Goal: Task Accomplishment & Management: Manage account settings

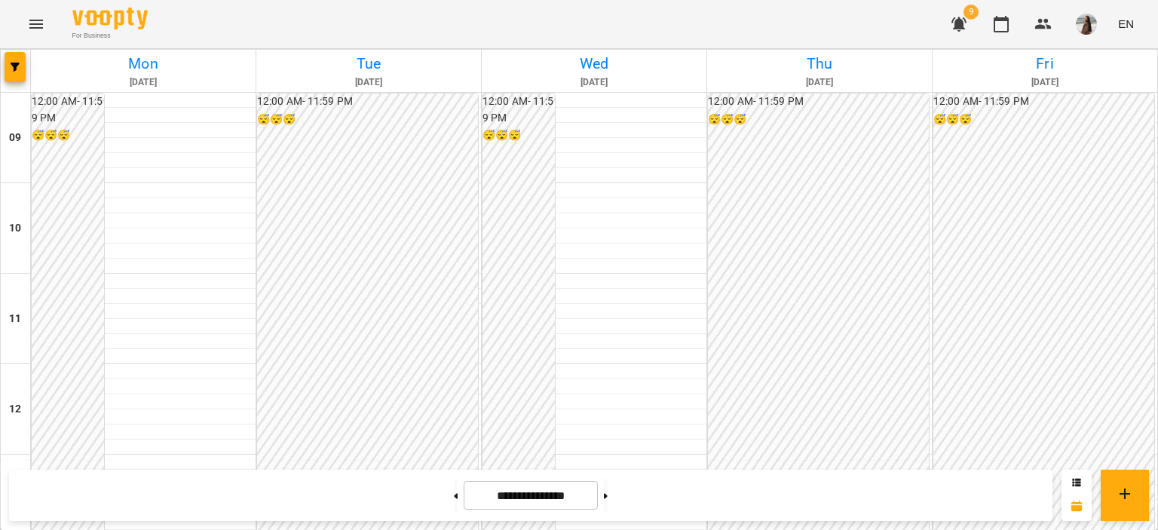
scroll to position [625, 0]
click at [32, 23] on icon "Menu" at bounding box center [36, 24] width 18 height 18
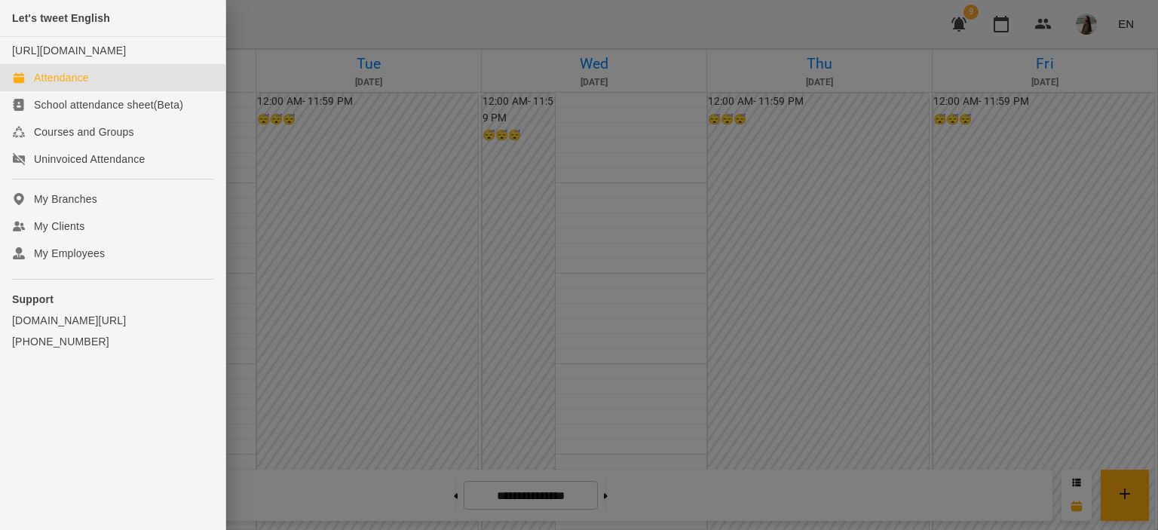
click at [1128, 52] on div at bounding box center [579, 265] width 1158 height 530
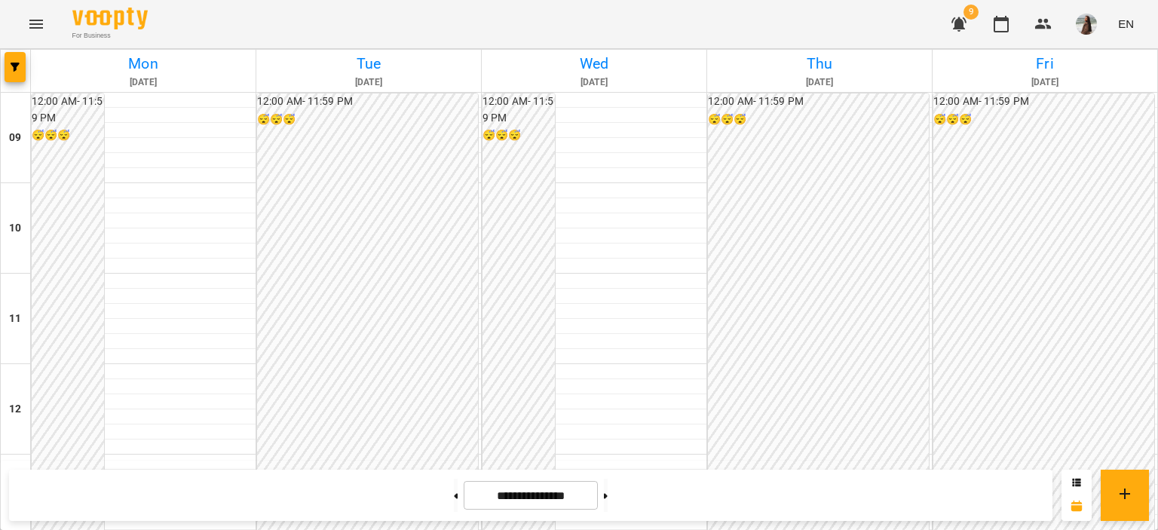
click at [1080, 31] on img "button" at bounding box center [1086, 24] width 21 height 21
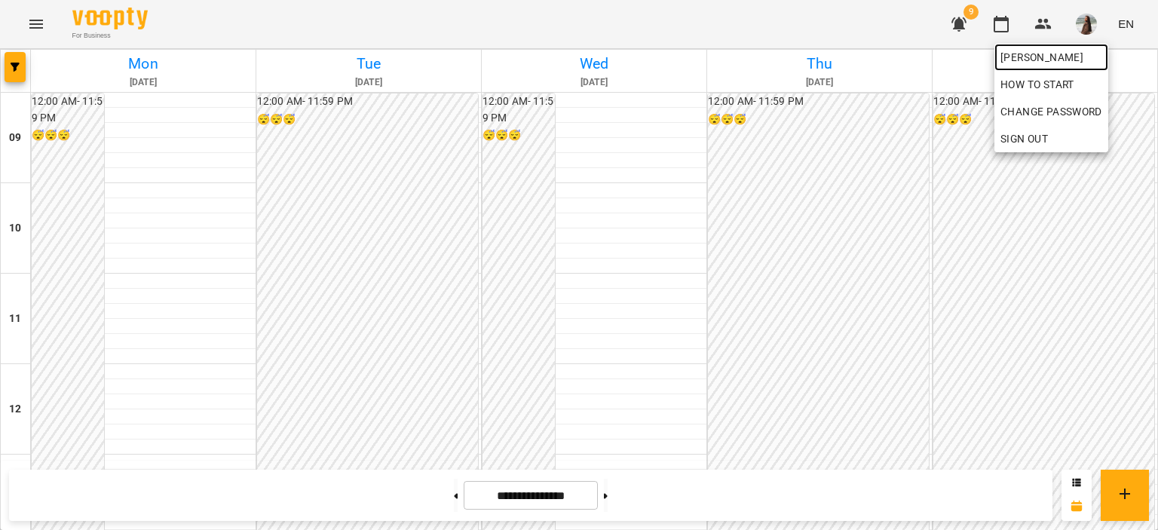
click at [1077, 60] on span "[PERSON_NAME]" at bounding box center [1051, 57] width 102 height 18
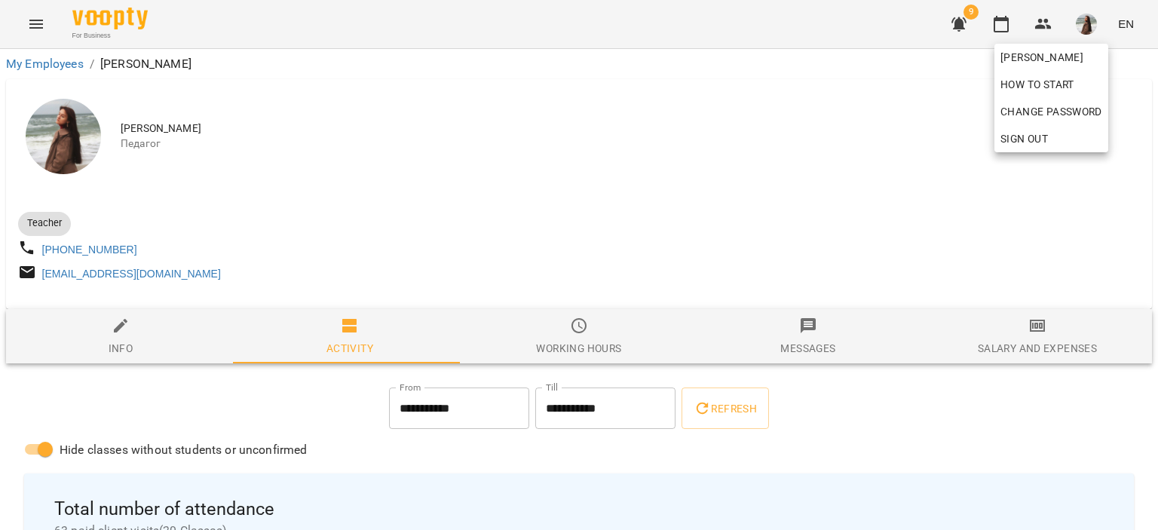
click at [75, 134] on div at bounding box center [579, 265] width 1158 height 530
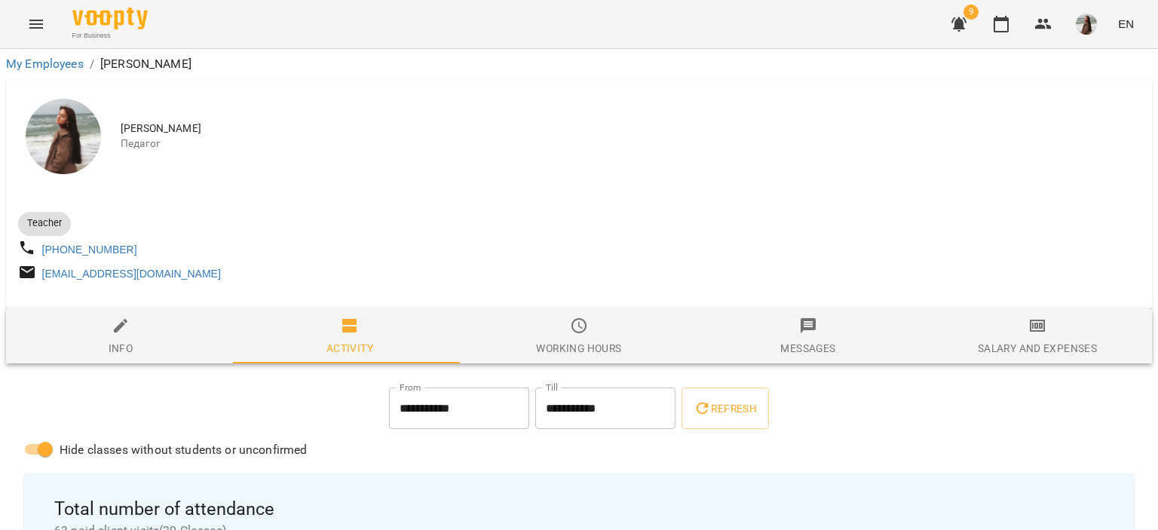
click at [118, 350] on div "Info" at bounding box center [121, 348] width 25 height 18
select select "**"
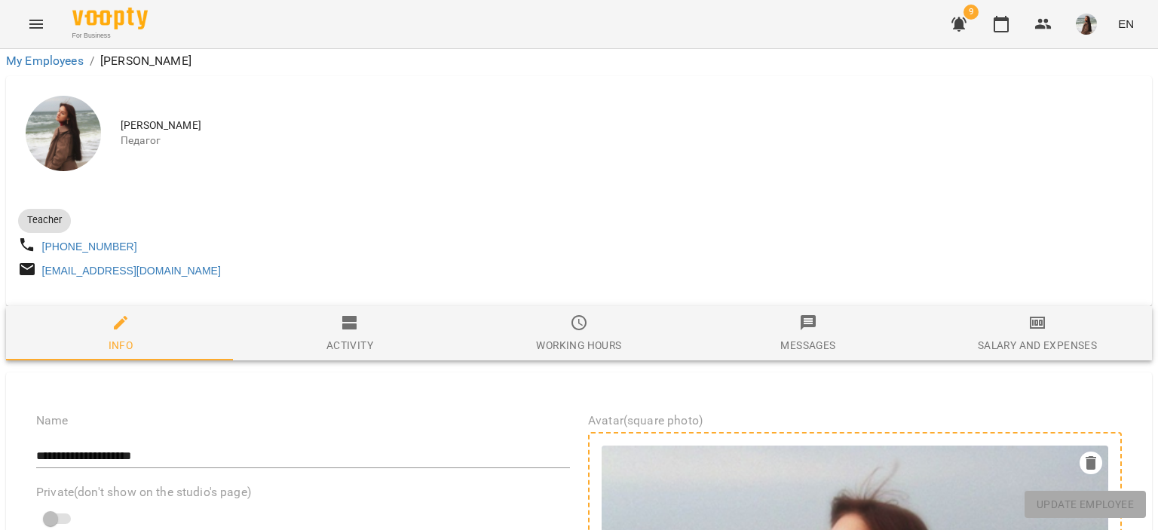
scroll to position [214, 0]
click at [650, 415] on label "Avatar(square photo)" at bounding box center [855, 421] width 534 height 12
click at [1085, 454] on icon "button" at bounding box center [1091, 463] width 18 height 18
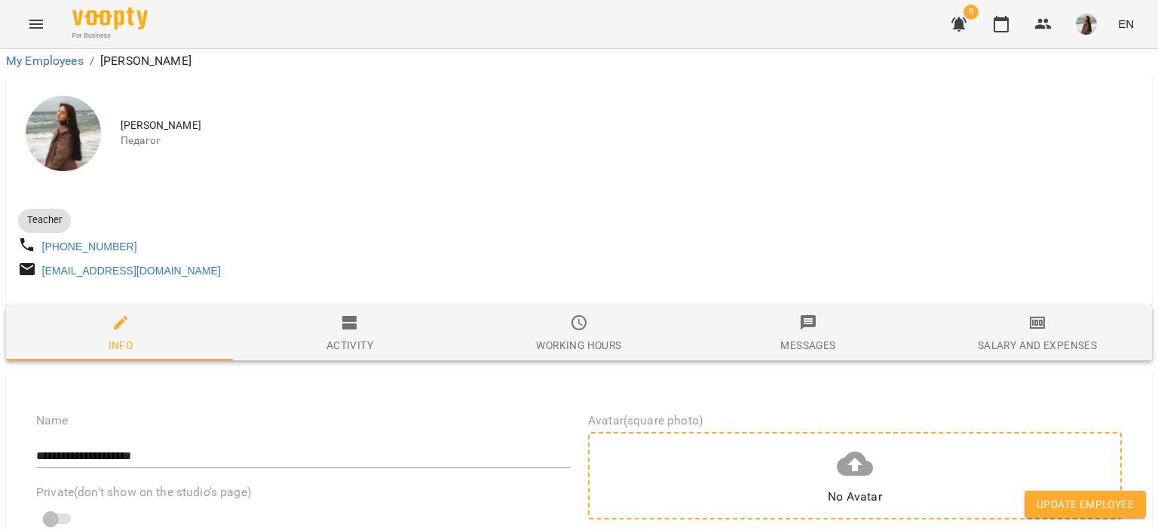
click at [850, 488] on div "No Avatar" at bounding box center [855, 497] width 54 height 18
type input "**********"
click at [874, 432] on div "No Avatar" at bounding box center [855, 475] width 534 height 87
type input "**********"
click at [874, 432] on div "No Avatar" at bounding box center [855, 475] width 534 height 87
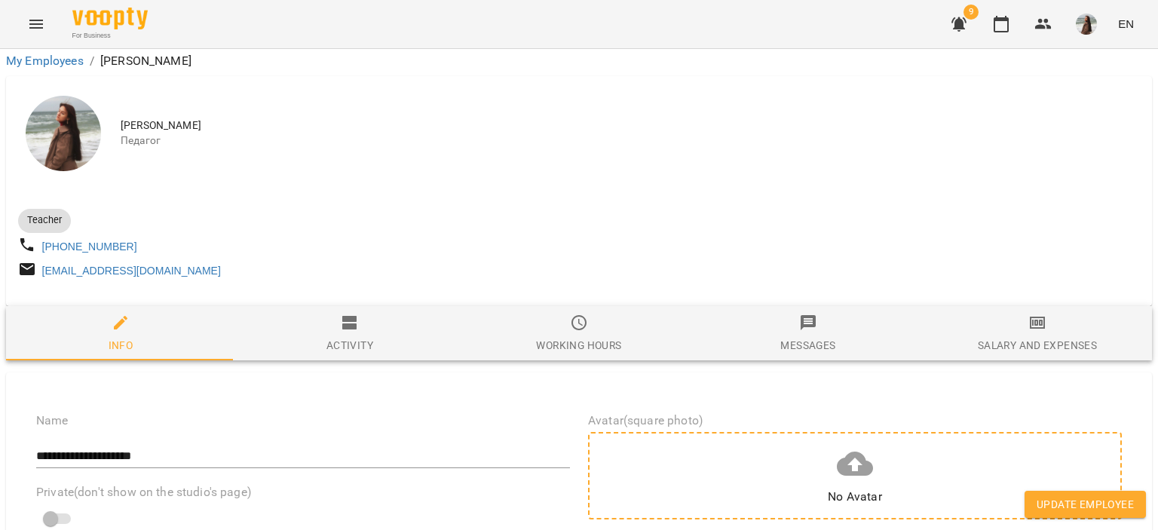
type input "**********"
click at [871, 445] on div "No Avatar" at bounding box center [855, 475] width 54 height 60
click at [859, 452] on icon at bounding box center [855, 464] width 36 height 24
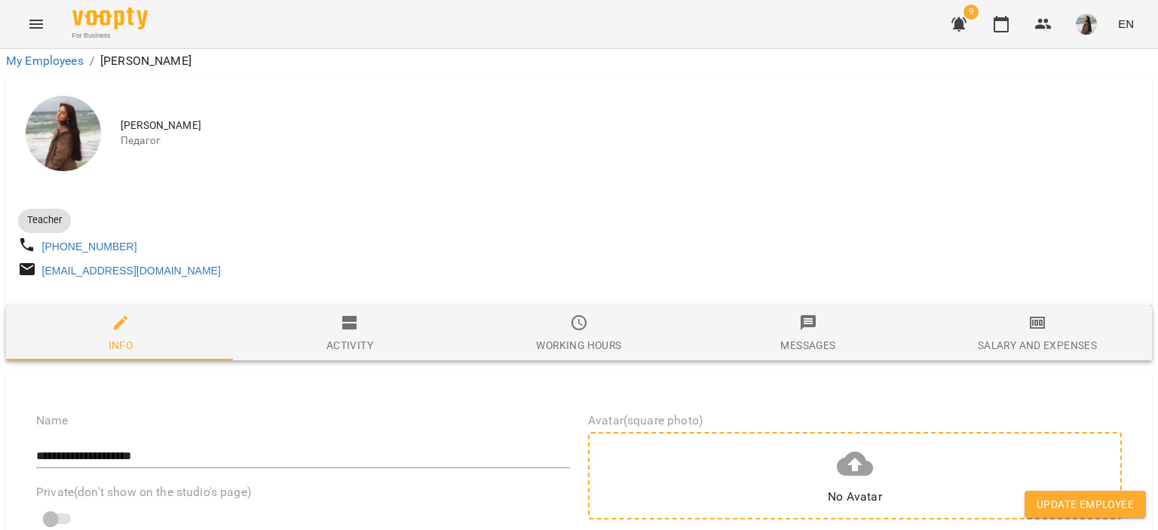
type input "**********"
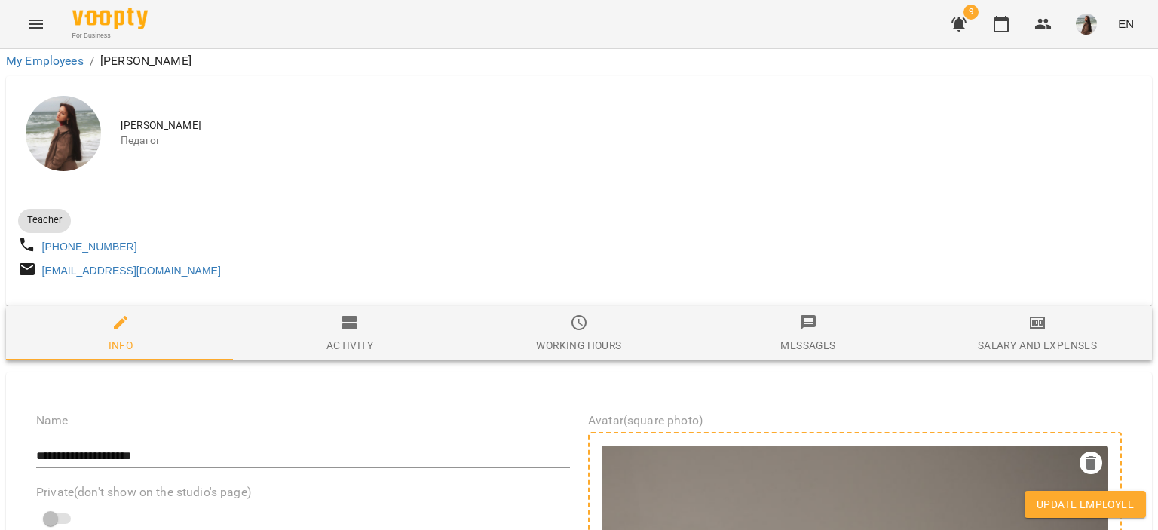
scroll to position [516, 0]
click at [1089, 502] on span "Update Employee" at bounding box center [1084, 504] width 97 height 18
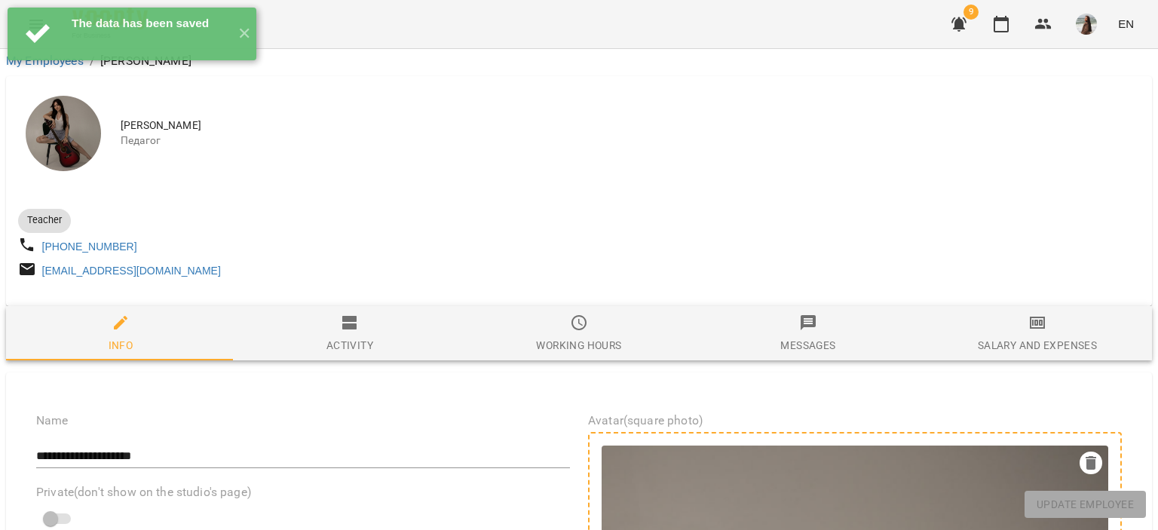
scroll to position [440, 0]
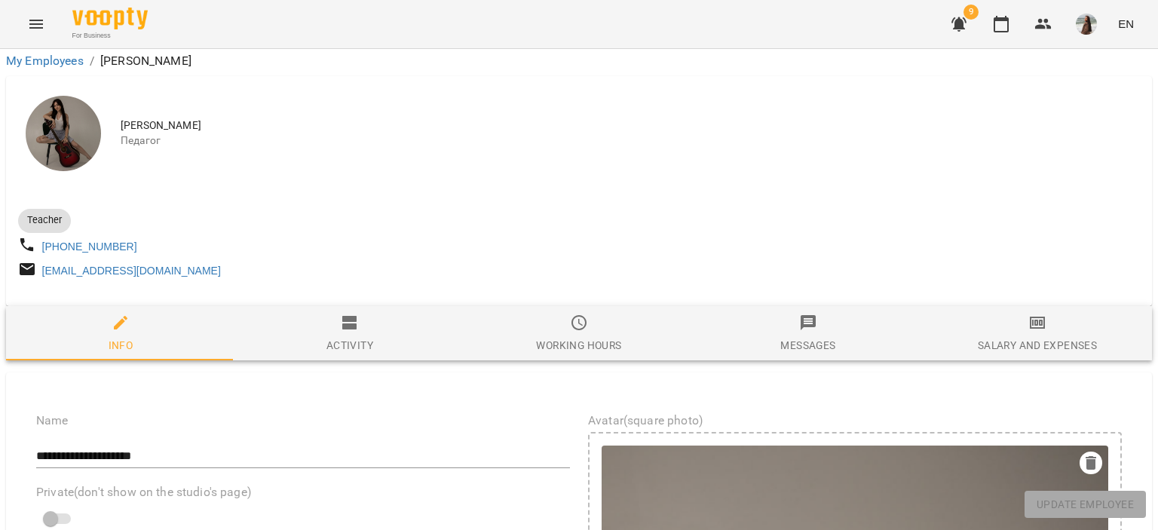
click at [44, 28] on icon "Menu" at bounding box center [36, 24] width 18 height 18
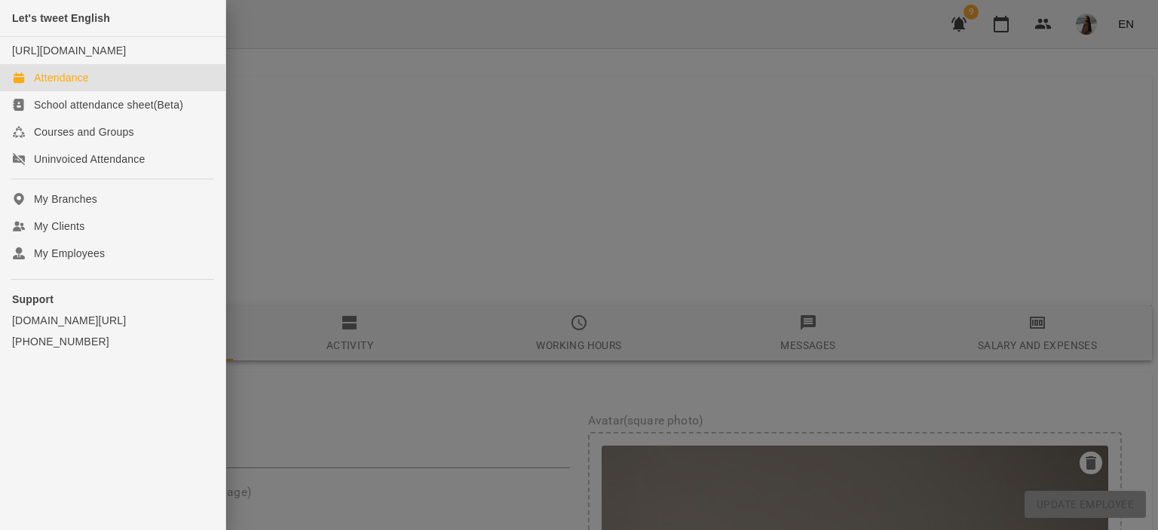
click at [84, 84] on link "Attendance" at bounding box center [112, 77] width 225 height 27
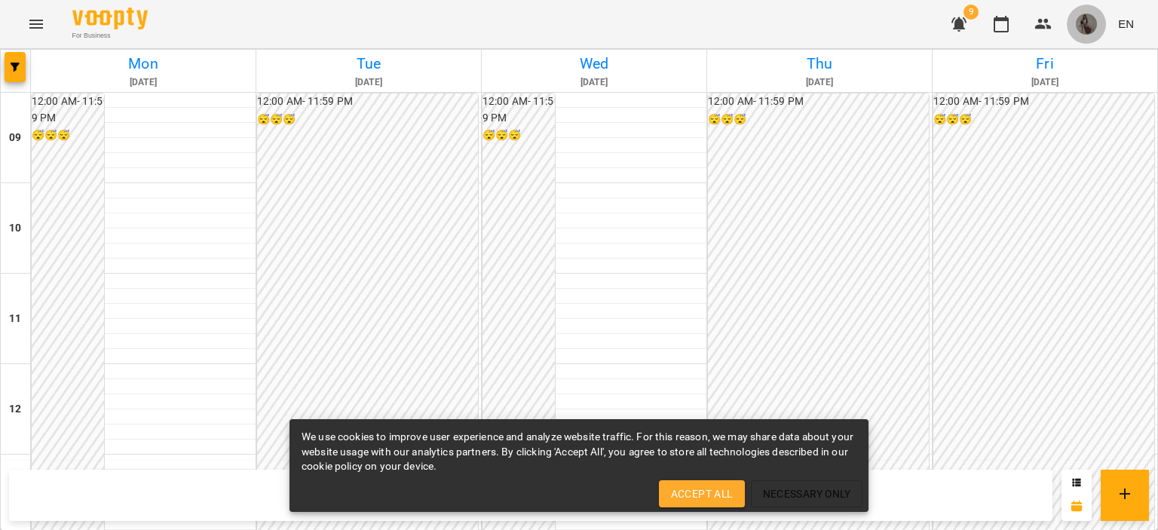
click at [1082, 23] on img "button" at bounding box center [1086, 24] width 21 height 21
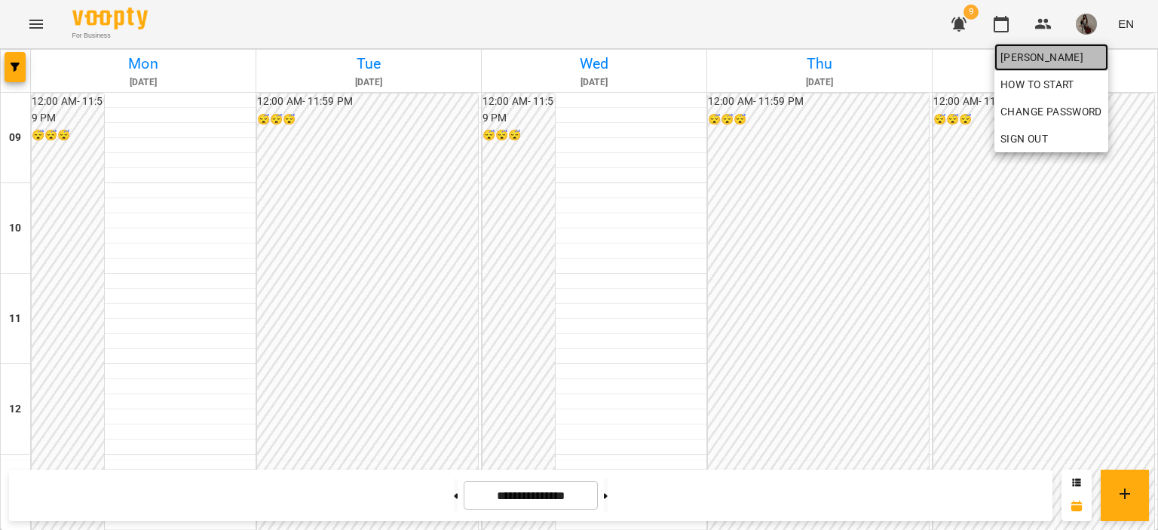
click at [1036, 54] on span "[PERSON_NAME]" at bounding box center [1051, 57] width 102 height 18
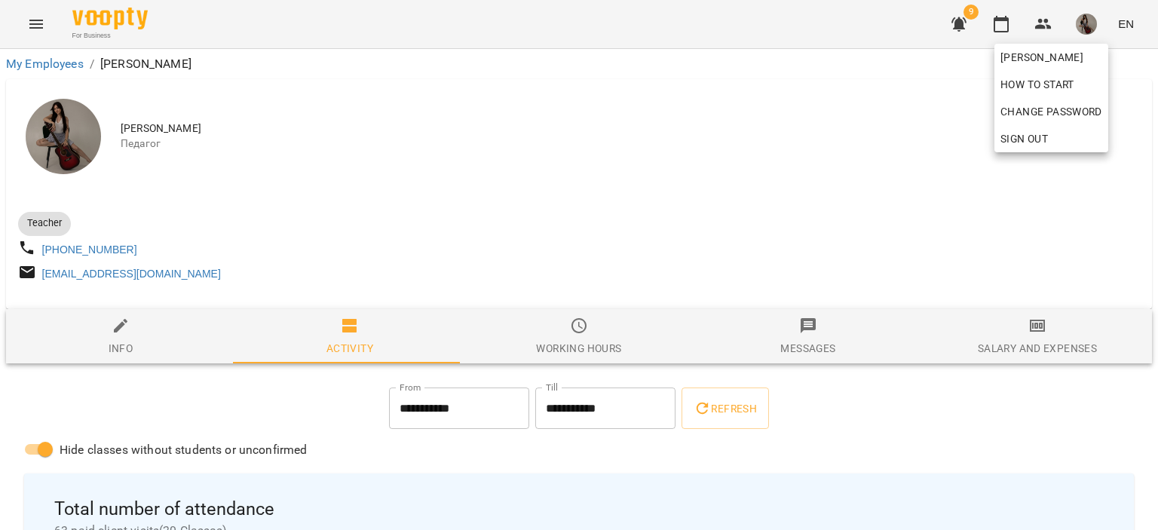
click at [62, 122] on div at bounding box center [579, 265] width 1158 height 530
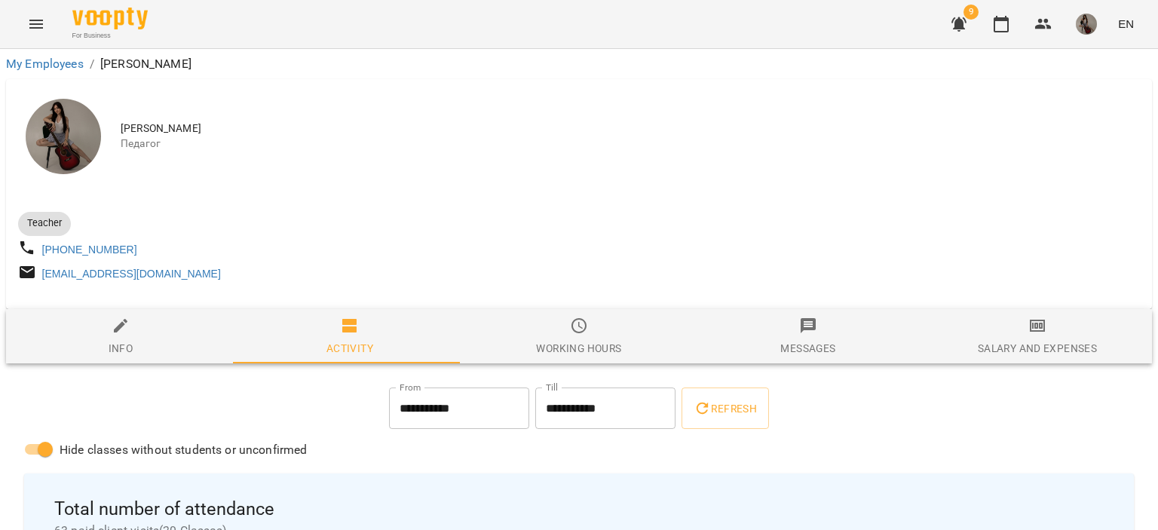
click at [84, 145] on img at bounding box center [63, 136] width 75 height 75
click at [38, 35] on button "Menu" at bounding box center [36, 24] width 36 height 36
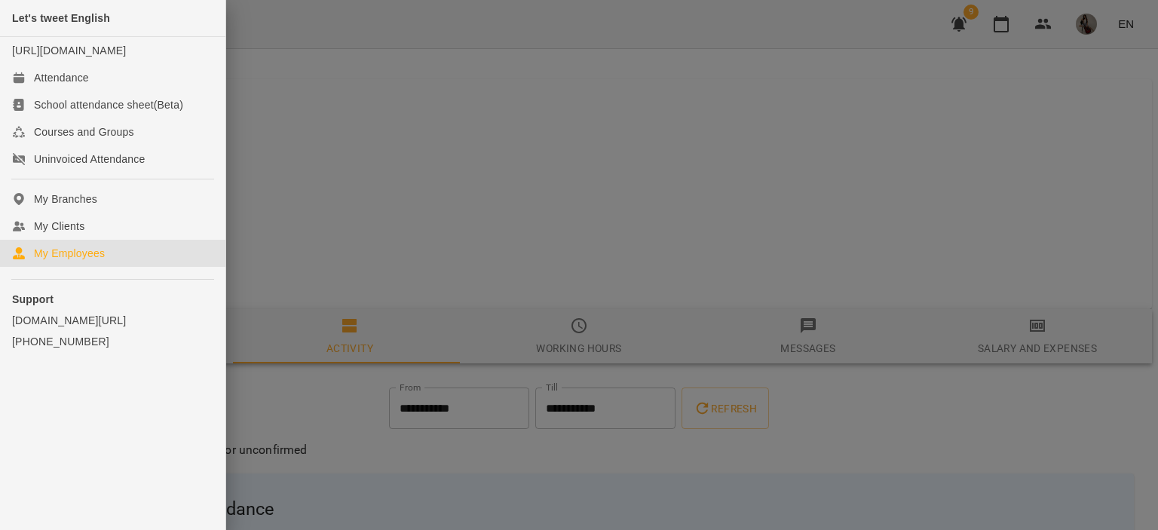
click at [139, 267] on link "My Employees" at bounding box center [112, 253] width 225 height 27
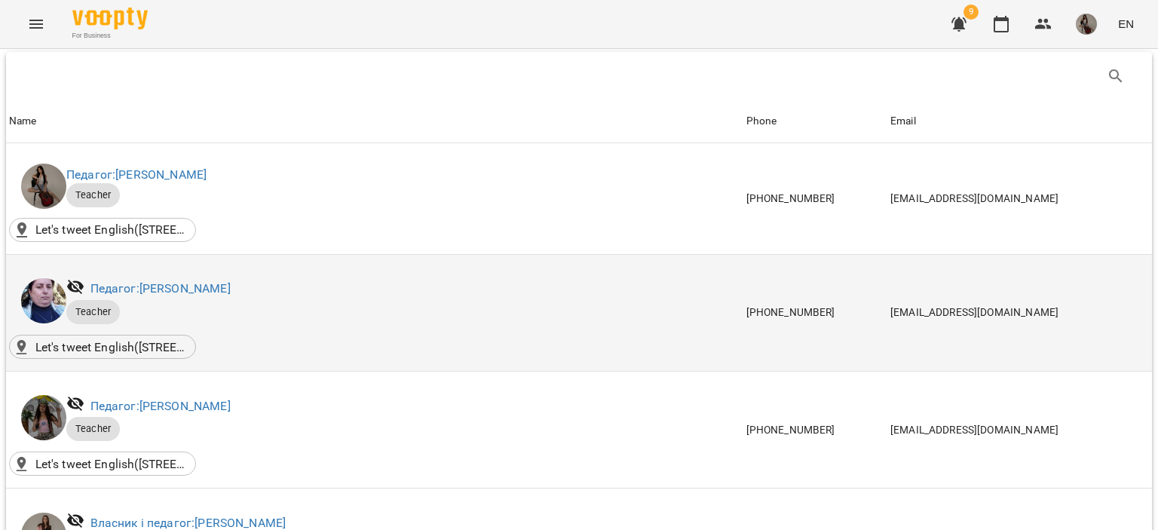
scroll to position [75, 0]
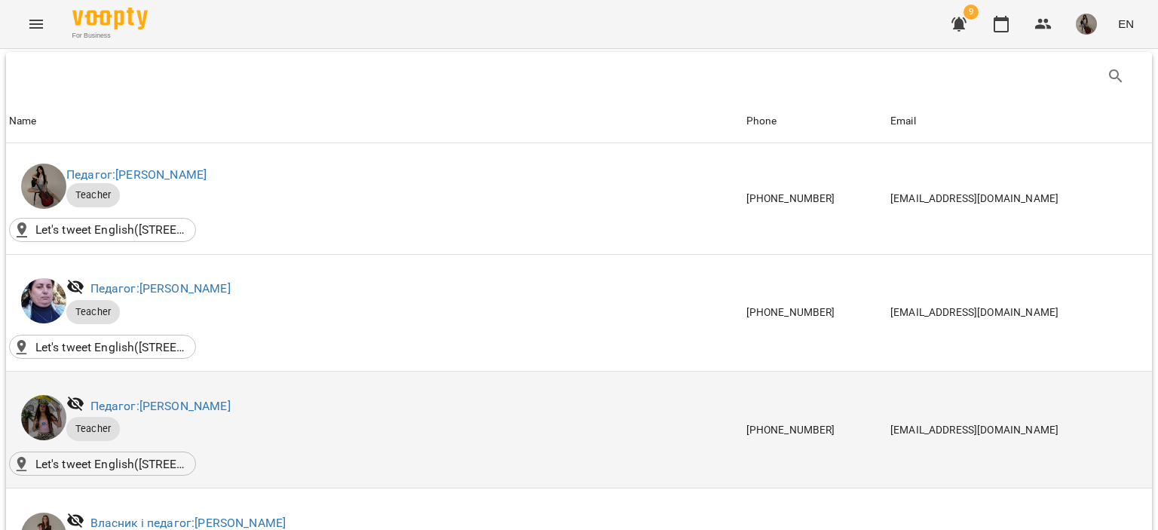
click at [43, 395] on img at bounding box center [43, 417] width 45 height 45
click at [47, 395] on img at bounding box center [43, 417] width 45 height 45
click at [106, 399] on link "Педагог: Марина Четверня" at bounding box center [160, 406] width 140 height 14
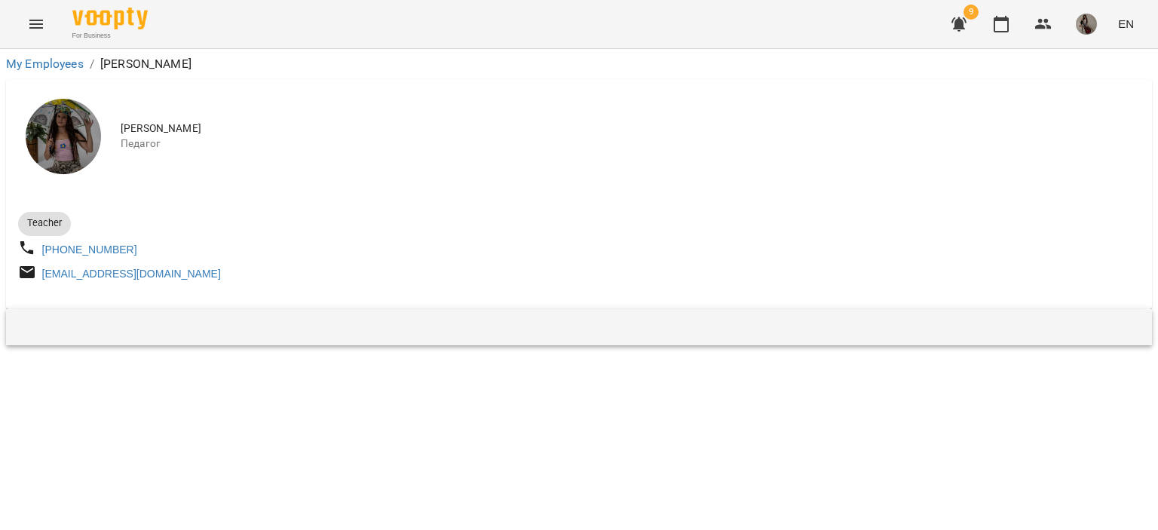
click at [78, 135] on img at bounding box center [63, 136] width 75 height 75
click at [78, 170] on img at bounding box center [63, 136] width 75 height 75
click at [80, 127] on img at bounding box center [63, 136] width 75 height 75
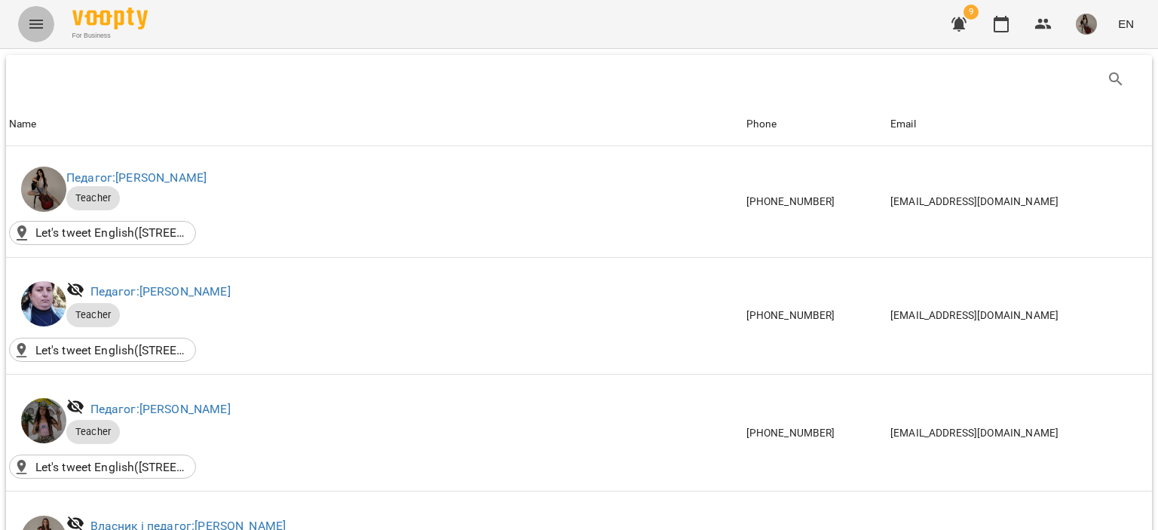
click at [33, 21] on icon "Menu" at bounding box center [36, 24] width 18 height 18
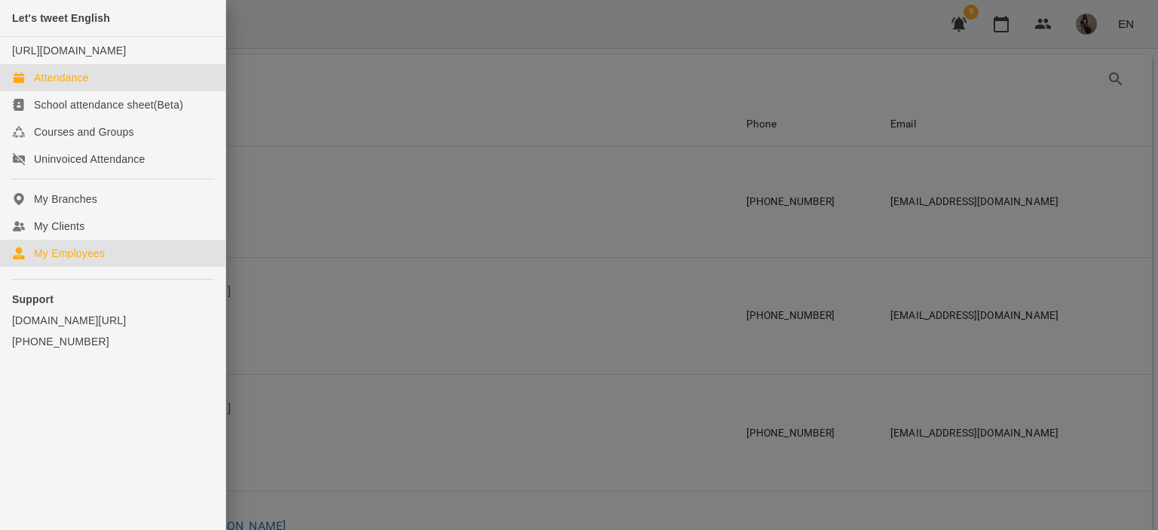
click at [98, 91] on link "Attendance" at bounding box center [112, 77] width 225 height 27
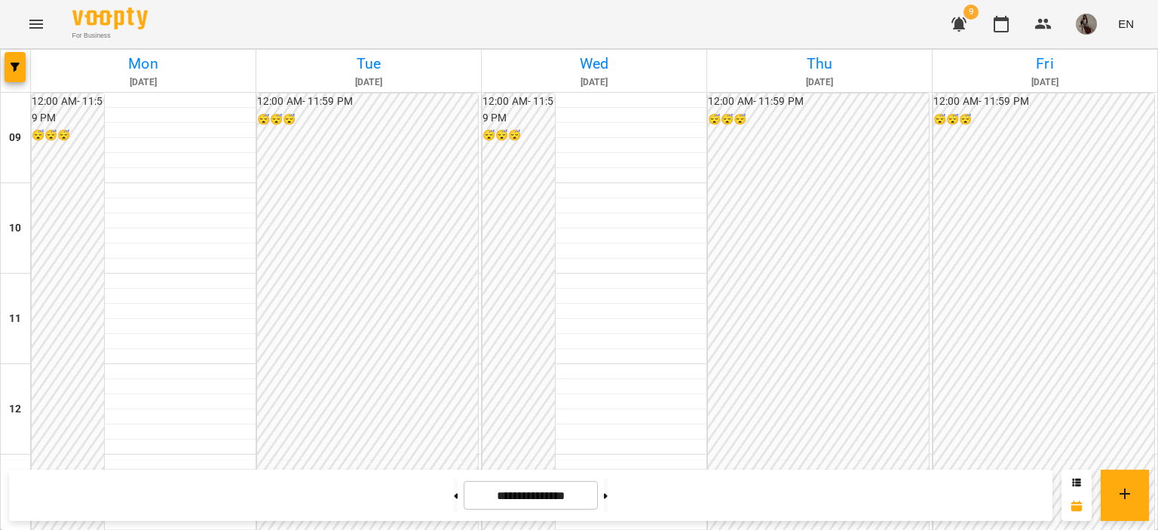
click at [965, 23] on icon "button" at bounding box center [959, 24] width 18 height 18
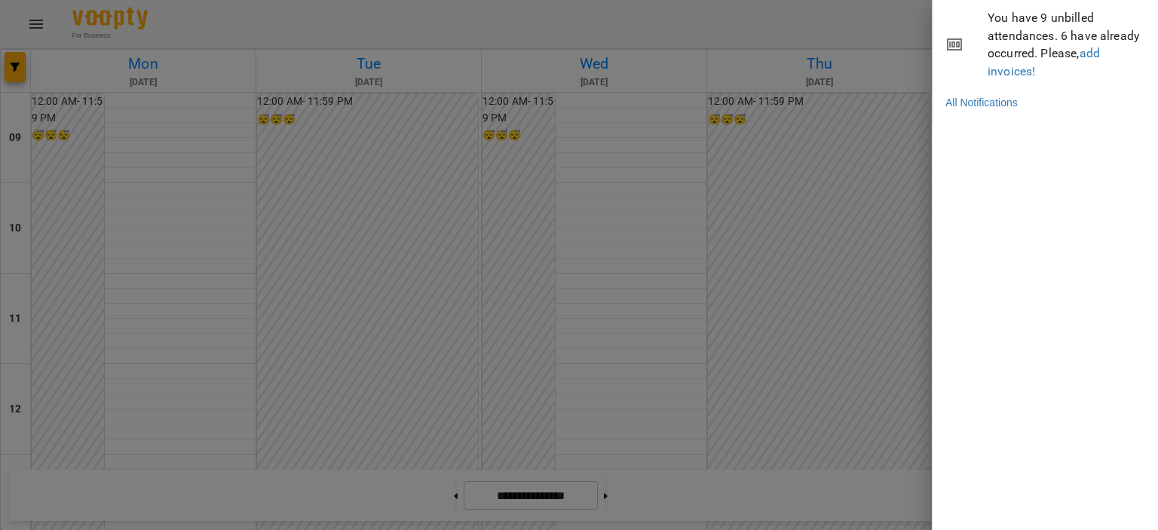
click at [843, 257] on div at bounding box center [579, 265] width 1158 height 530
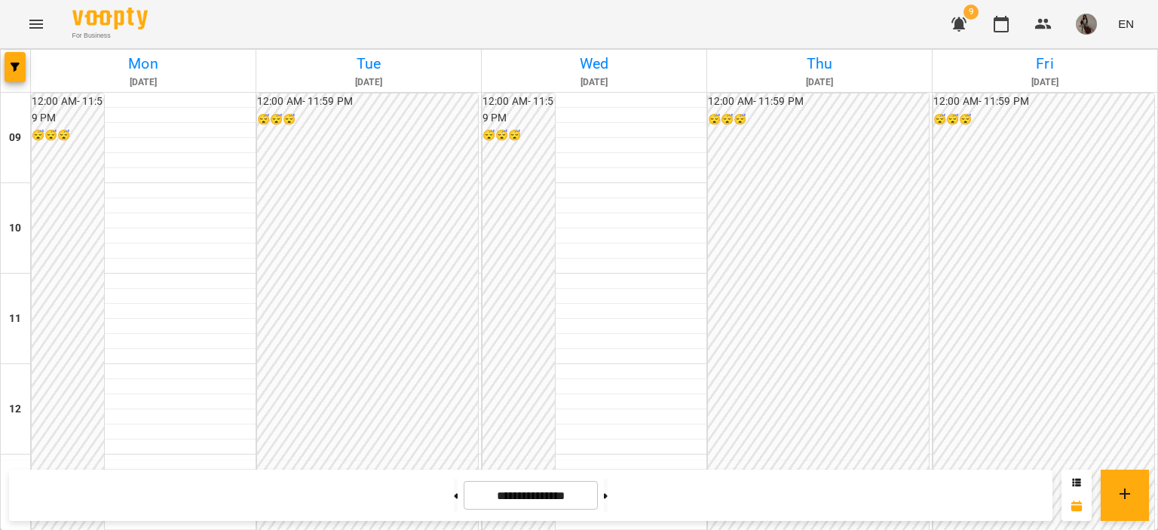
scroll to position [625, 0]
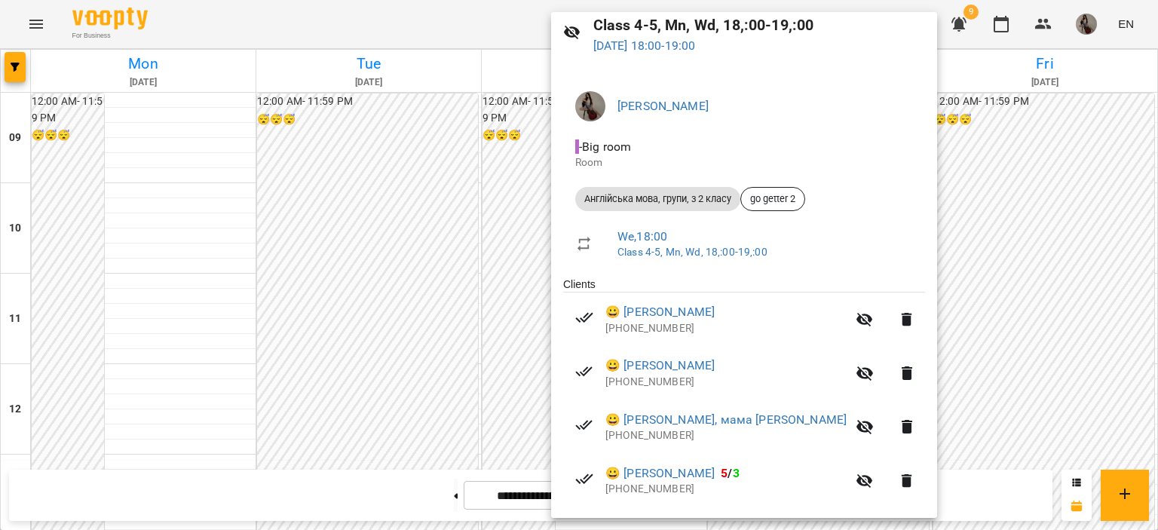
scroll to position [151, 0]
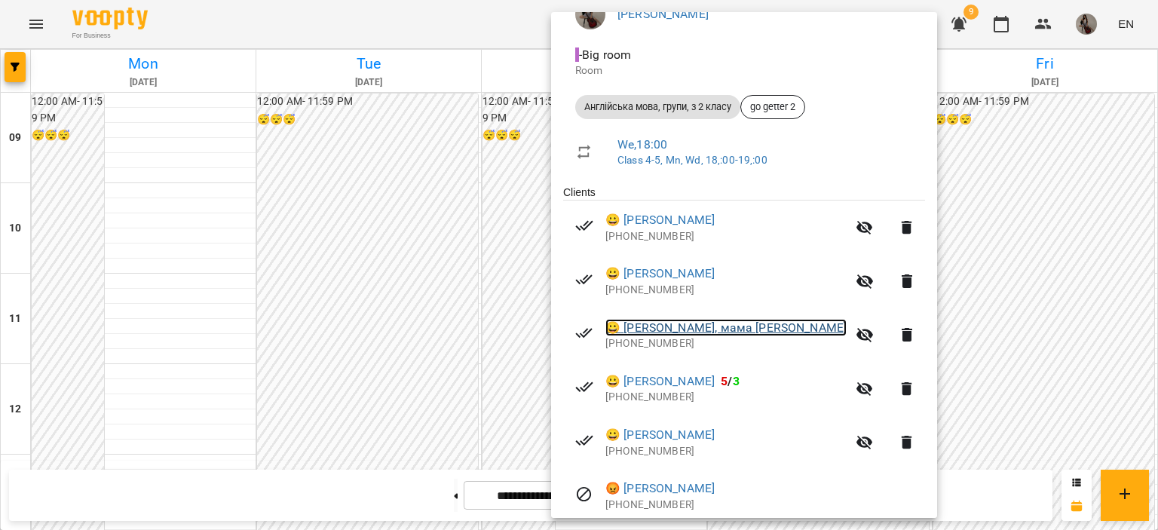
click at [721, 331] on link "😀 Тимофій, мама Лєна" at bounding box center [725, 328] width 241 height 18
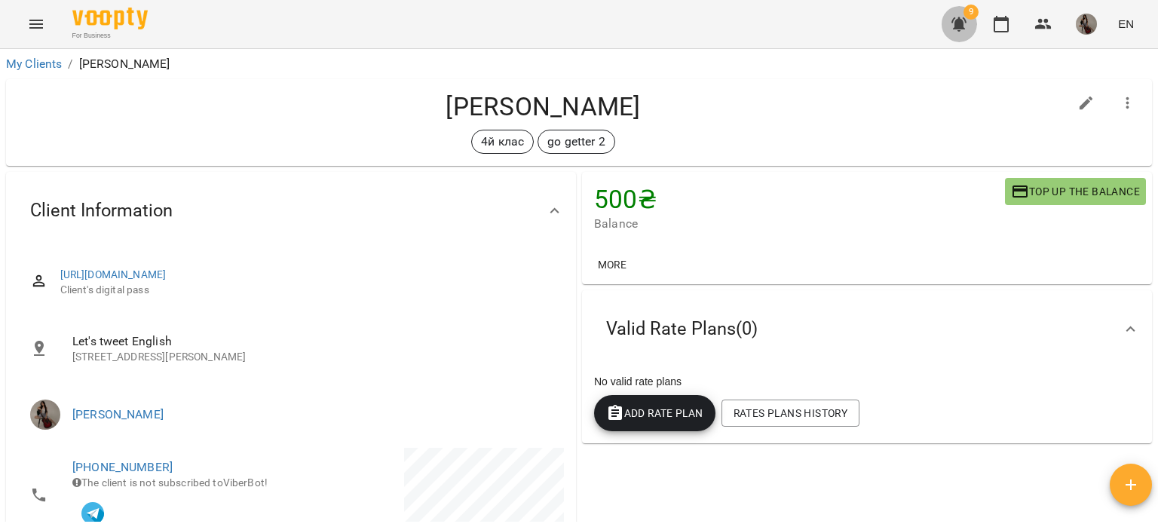
click at [951, 33] on button "button" at bounding box center [959, 24] width 36 height 36
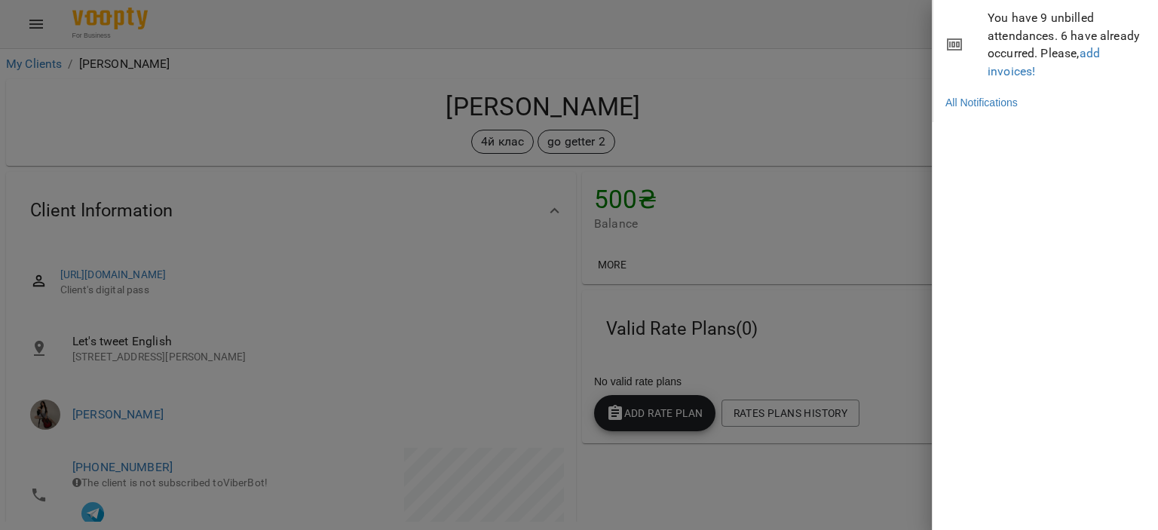
click at [1075, 29] on span "You have 9 unbilled attendances. 6 have already occurred. Please, add invoices!" at bounding box center [1066, 44] width 159 height 71
click at [674, 49] on div at bounding box center [579, 265] width 1158 height 530
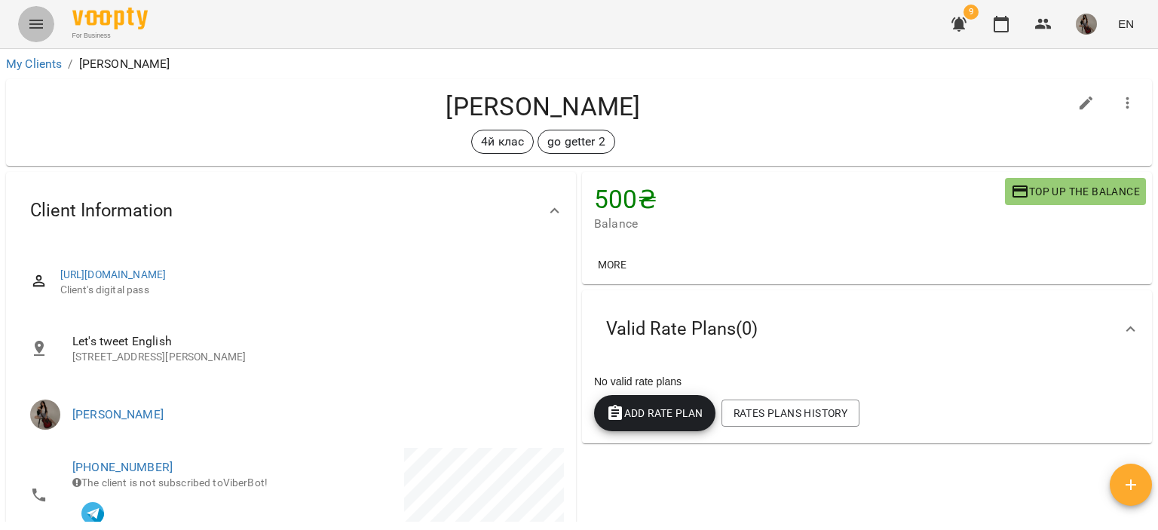
click at [48, 22] on button "Menu" at bounding box center [36, 24] width 36 height 36
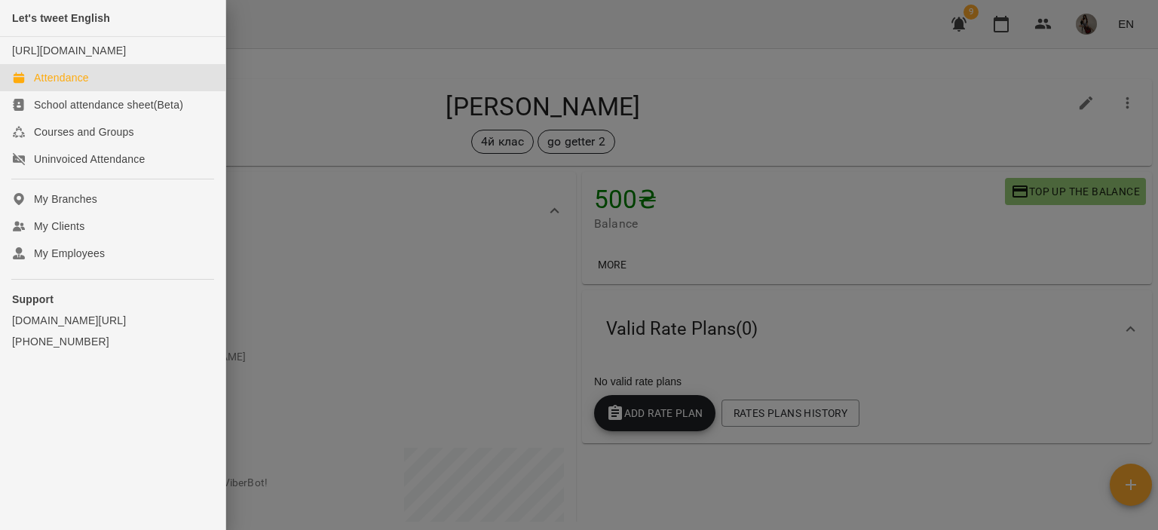
click at [88, 85] on div "Attendance" at bounding box center [61, 77] width 55 height 15
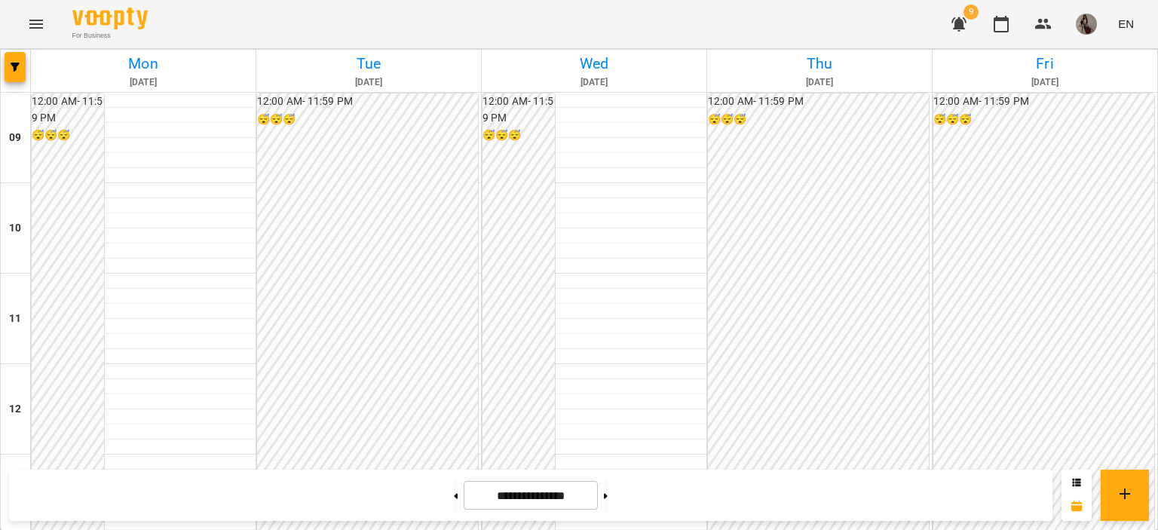
scroll to position [625, 0]
